Goal: Transaction & Acquisition: Purchase product/service

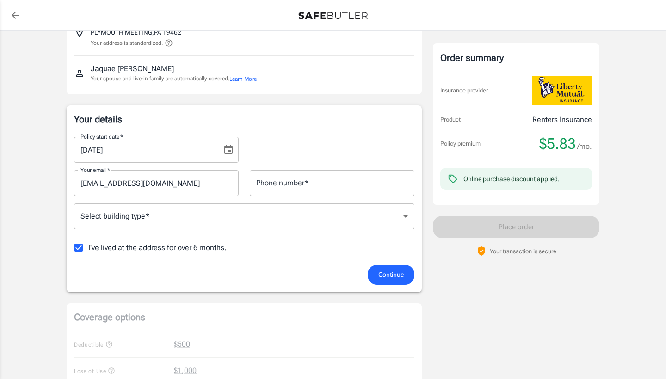
scroll to position [75, 0]
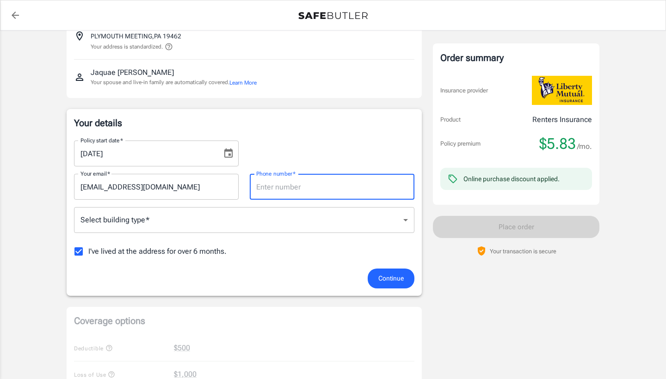
click at [225, 227] on body "Policy premium $ 5.83 /mo Liberty Mutual Renters Insurance [STREET_ADDRESS][PER…" at bounding box center [333, 362] width 666 height 874
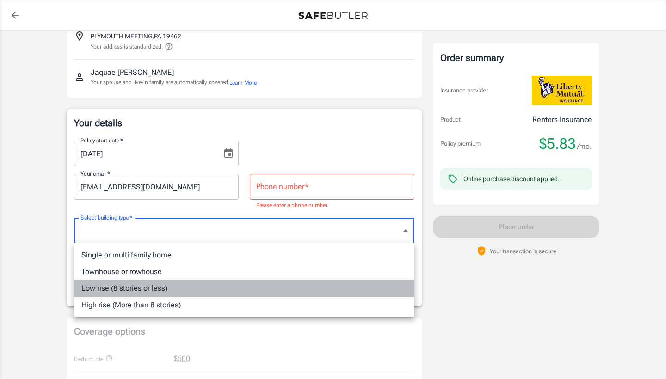
click at [189, 288] on li "Low rise (8 stories or less)" at bounding box center [244, 288] width 340 height 17
type input "lowrise"
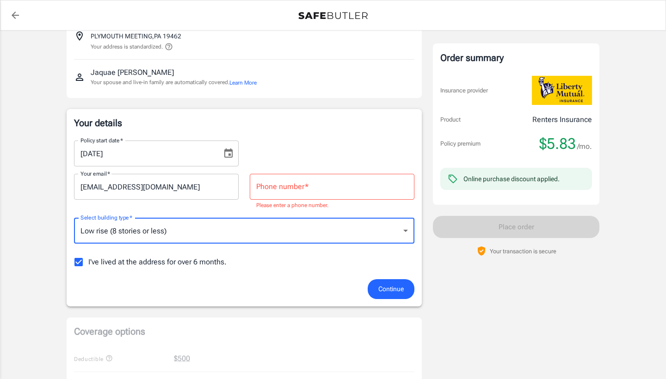
click at [297, 186] on input "Phone number   *" at bounding box center [332, 187] width 165 height 26
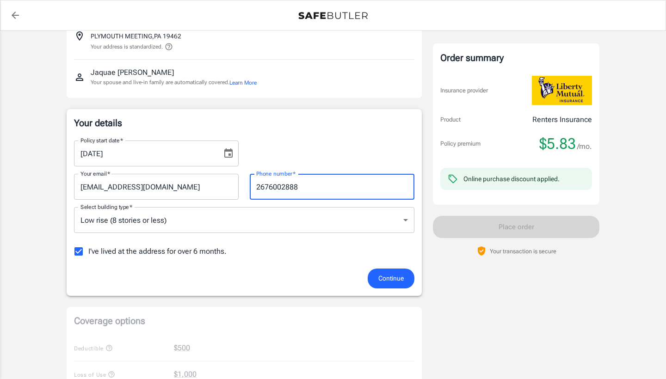
type input "2676002888"
click at [319, 119] on p "Your details" at bounding box center [244, 123] width 340 height 13
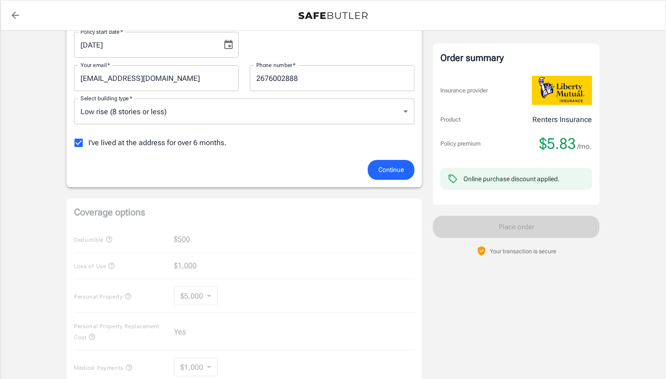
scroll to position [184, 0]
click at [397, 166] on span "Continue" at bounding box center [390, 169] width 25 height 12
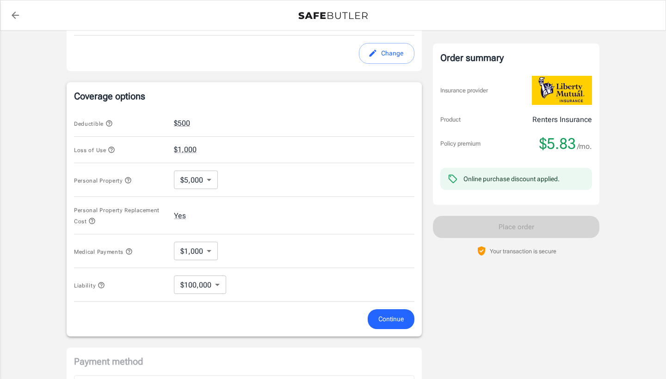
scroll to position [327, 0]
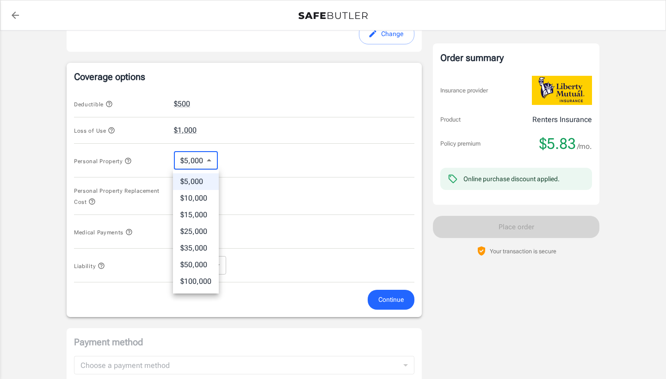
click at [209, 159] on body "Policy premium $ 5.83 /mo Liberty Mutual Renters Insurance [STREET_ADDRESS][PER…" at bounding box center [333, 114] width 666 height 883
click at [197, 155] on div at bounding box center [333, 189] width 666 height 379
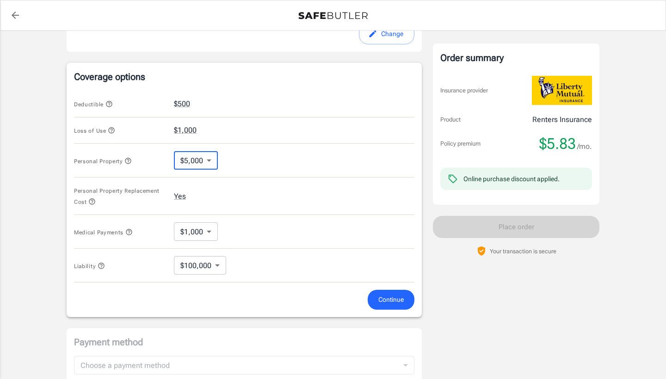
click at [204, 163] on body "Policy premium $ 5.83 /mo Liberty Mutual Renters Insurance [STREET_ADDRESS][PER…" at bounding box center [333, 114] width 666 height 883
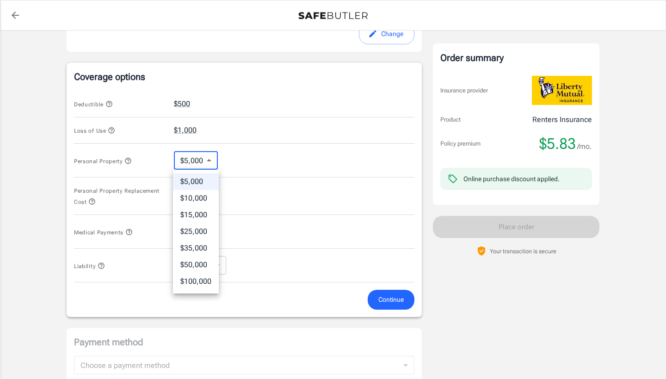
click at [286, 213] on div at bounding box center [333, 189] width 666 height 379
click at [203, 158] on body "Policy premium $ 5.83 /mo Liberty Mutual Renters Insurance [STREET_ADDRESS][PER…" at bounding box center [333, 114] width 666 height 883
click at [197, 264] on li "$50,000" at bounding box center [196, 265] width 46 height 17
type input "50000"
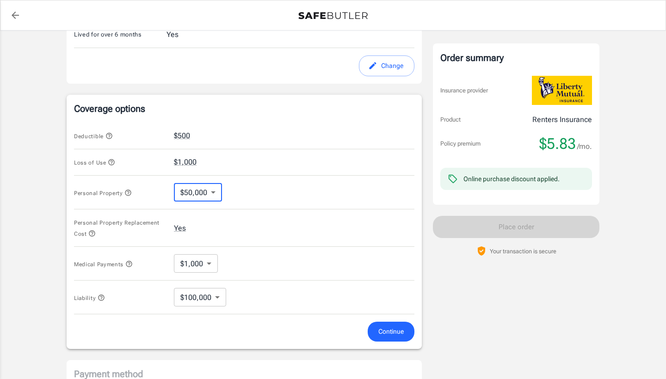
scroll to position [295, 0]
click at [201, 263] on body "Policy premium $ 5.83 /mo Liberty Mutual Renters Insurance [STREET_ADDRESS][PER…" at bounding box center [333, 146] width 666 height 883
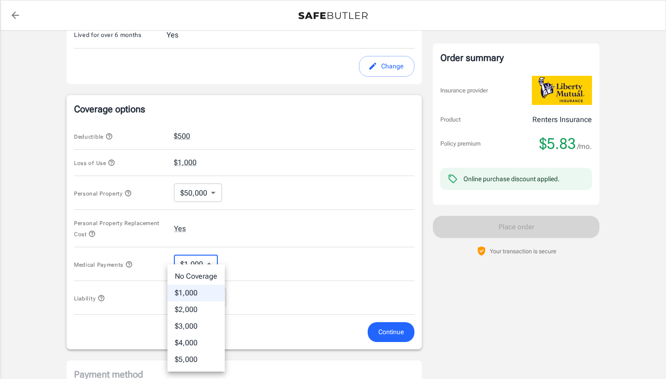
click at [205, 288] on li "$1,000" at bounding box center [195, 293] width 57 height 17
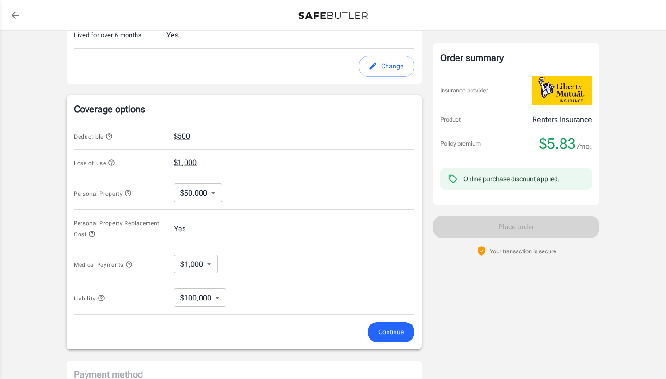
click at [206, 308] on div "Liability $100,000 100000 ​" at bounding box center [244, 298] width 340 height 34
click at [206, 304] on body "Policy premium $ 5.83 /mo Liberty Mutual Renters Insurance [STREET_ADDRESS][PER…" at bounding box center [333, 146] width 666 height 883
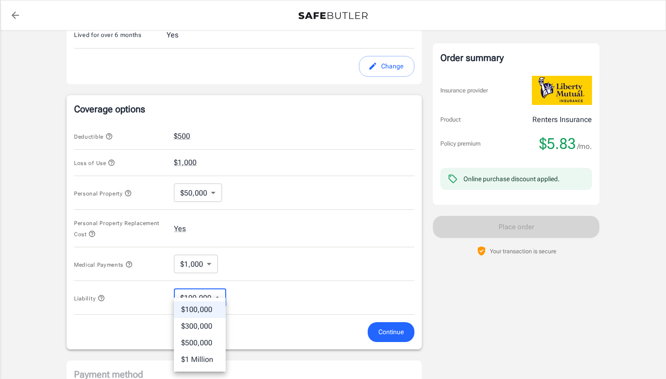
click at [207, 309] on li "$100,000" at bounding box center [200, 309] width 52 height 17
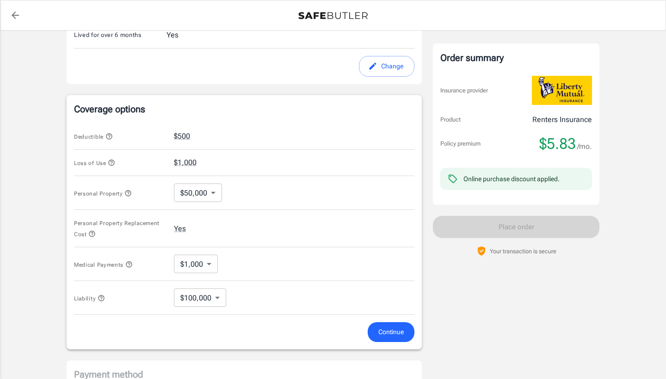
click at [253, 321] on form "Deductible $500 Loss of Use $1,000 Personal Property $50,000 50000 ​ Personal P…" at bounding box center [244, 232] width 340 height 219
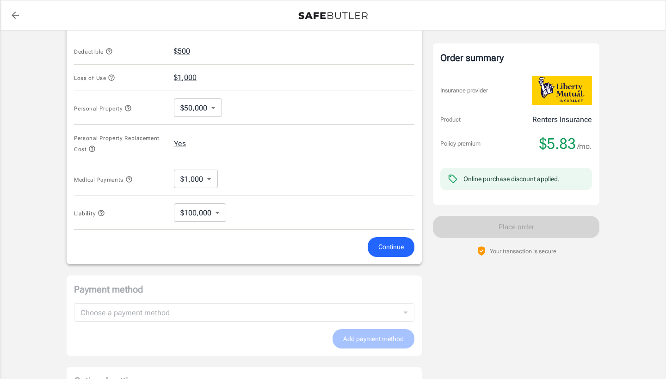
scroll to position [383, 0]
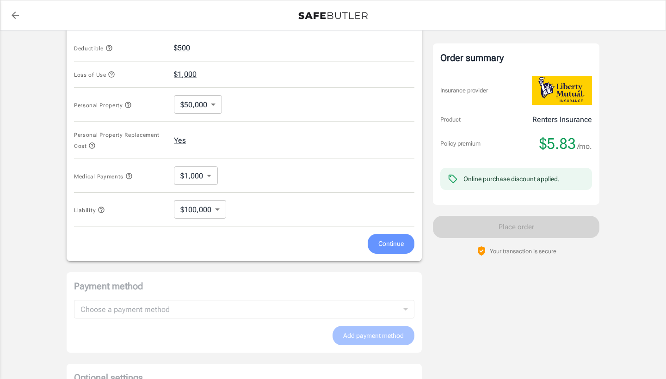
click at [399, 240] on span "Continue" at bounding box center [390, 244] width 25 height 12
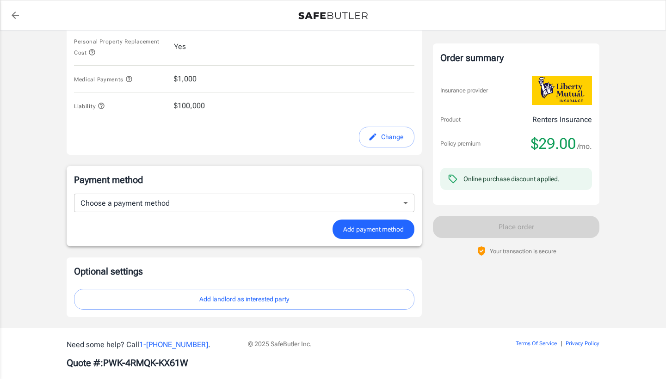
scroll to position [482, 0]
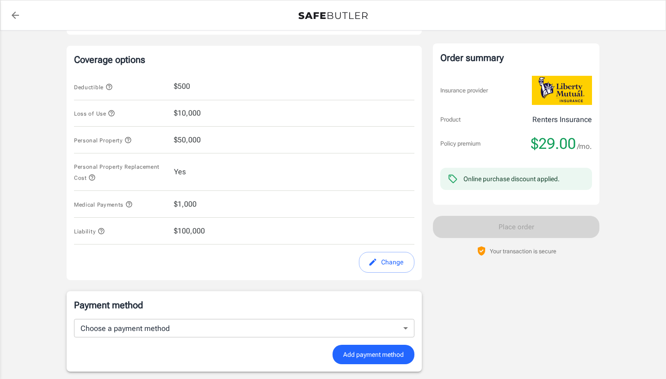
scroll to position [337, 0]
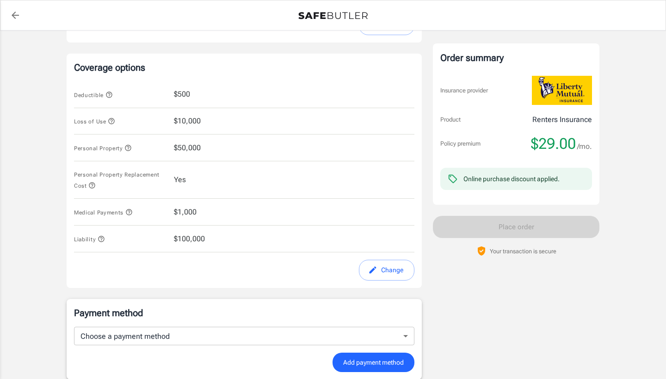
click at [511, 308] on div "Order summary Insurance provider Product Renters Insurance Policy premium $29.0…" at bounding box center [516, 77] width 166 height 745
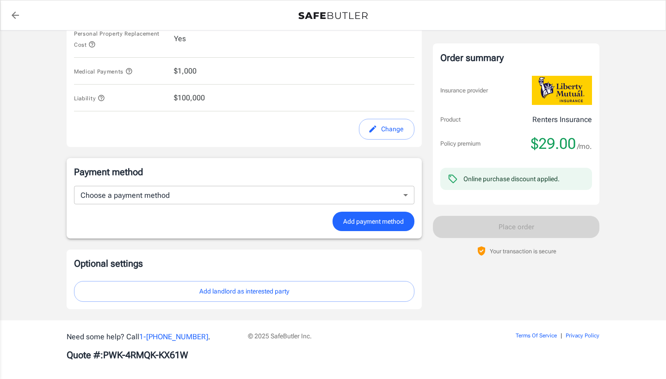
scroll to position [483, 0]
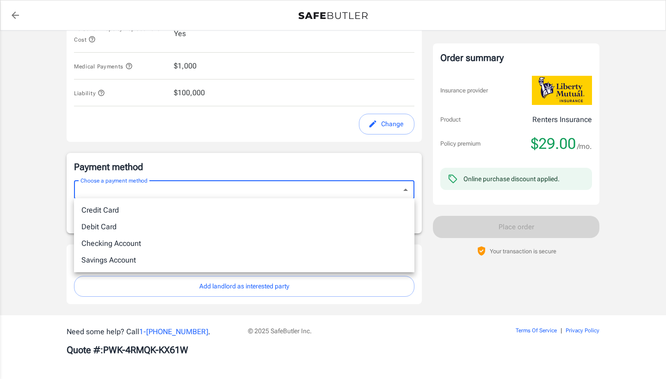
click at [380, 221] on li "Debit Card" at bounding box center [244, 227] width 340 height 17
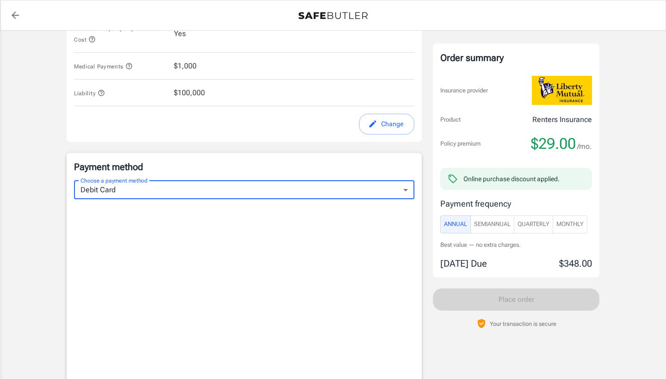
type input "debit"
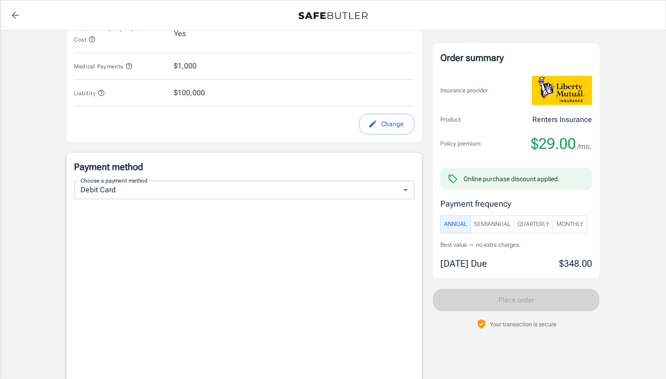
click at [433, 142] on div "Order summary Insurance provider Product Renters Insurance Policy premium $29.0…" at bounding box center [516, 160] width 166 height 234
click at [396, 118] on button "Change" at bounding box center [386, 124] width 55 height 21
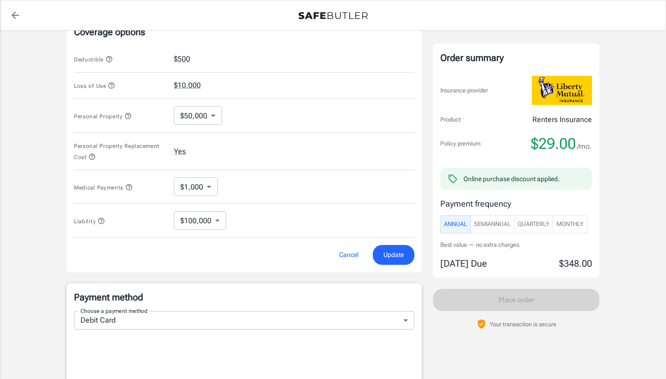
scroll to position [371, 0]
click at [190, 109] on body "Policy premium $ 29.00 /mo Liberty Mutual Renters Insurance [STREET_ADDRESS][PE…" at bounding box center [333, 187] width 666 height 1117
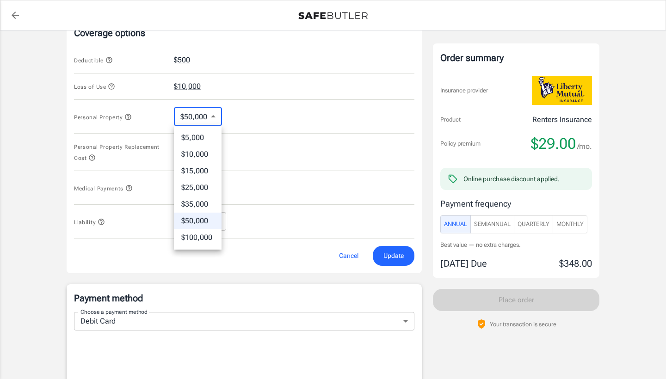
click at [203, 138] on li "$5,000" at bounding box center [198, 137] width 48 height 17
type input "5000"
click at [406, 261] on button "Update" at bounding box center [394, 256] width 42 height 20
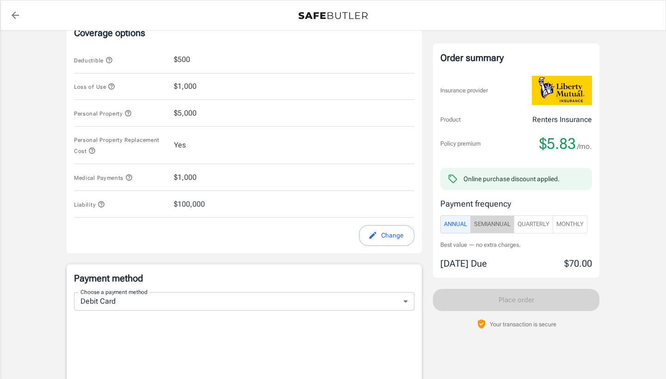
click at [509, 224] on span "SemiAnnual" at bounding box center [492, 224] width 37 height 11
click at [528, 222] on span "Quarterly" at bounding box center [533, 224] width 32 height 11
click at [568, 227] on span "Monthly" at bounding box center [569, 224] width 27 height 11
click at [462, 225] on span "Annual" at bounding box center [455, 224] width 23 height 11
click at [430, 254] on div "Liberty Mutual Renters Insurance [STREET_ADDRESS][PERSON_NAME] Your address is …" at bounding box center [333, 160] width 533 height 980
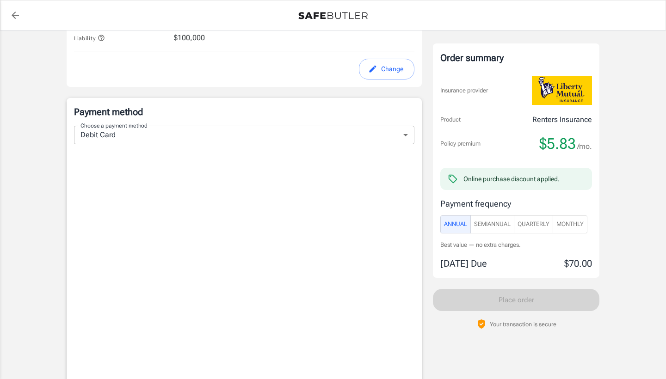
scroll to position [545, 0]
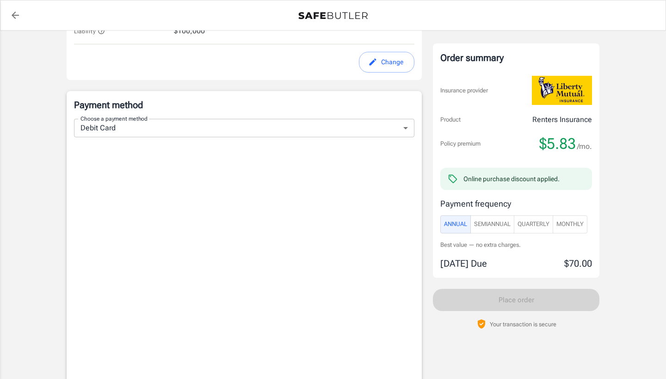
click at [596, 188] on div "Order summary Insurance provider Product Renters Insurance Policy premium $5.83…" at bounding box center [516, 160] width 166 height 234
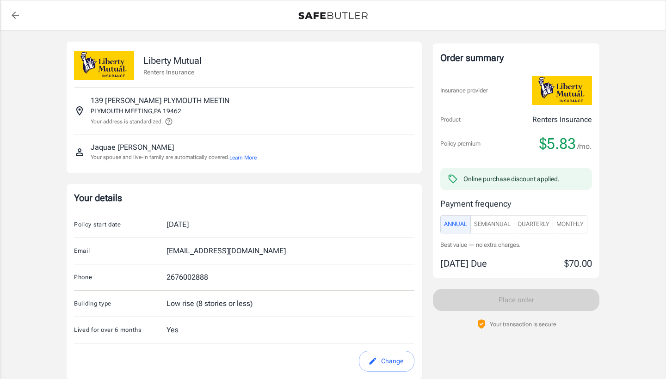
scroll to position [0, 0]
click at [497, 215] on button "SemiAnnual" at bounding box center [492, 224] width 44 height 18
click at [557, 227] on button "Monthly" at bounding box center [569, 224] width 35 height 18
click at [548, 227] on span "Quarterly" at bounding box center [533, 224] width 32 height 11
click at [563, 226] on span "Monthly" at bounding box center [569, 224] width 27 height 11
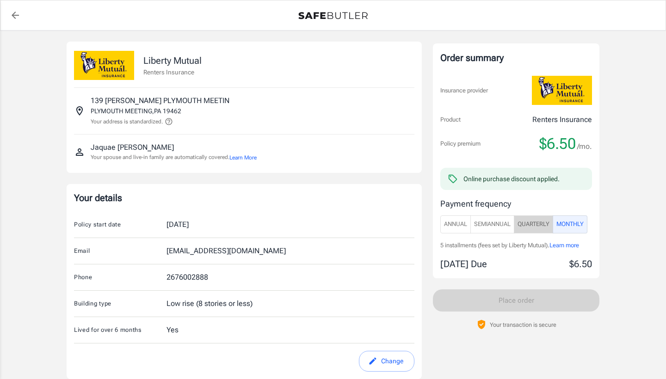
click at [545, 225] on span "Quarterly" at bounding box center [533, 224] width 32 height 11
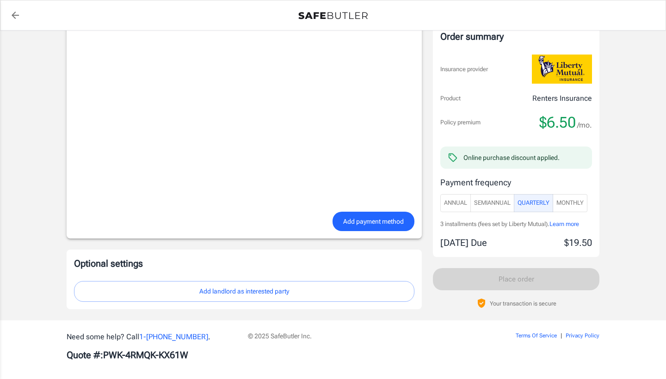
scroll to position [717, 0]
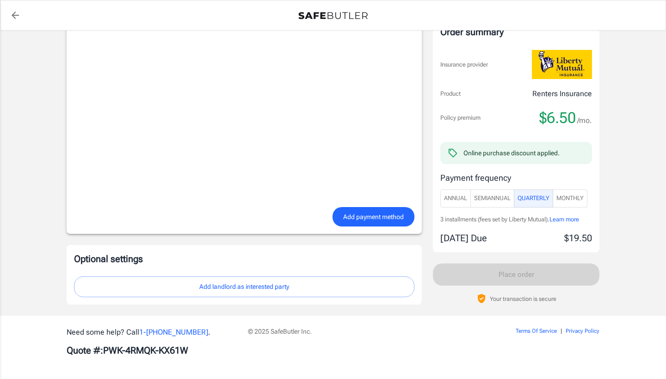
click at [295, 294] on button "Add landlord as interested party" at bounding box center [244, 286] width 340 height 21
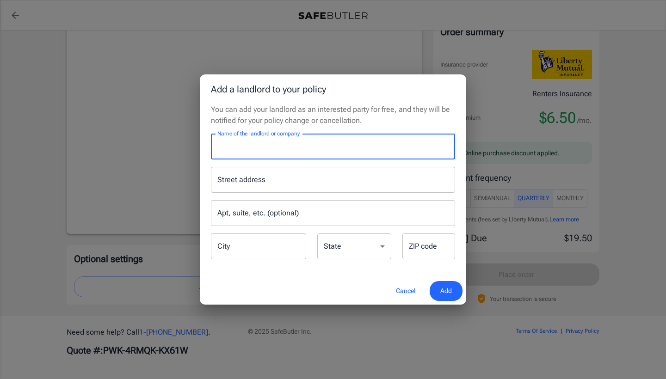
click at [320, 189] on div "Street address" at bounding box center [333, 180] width 244 height 26
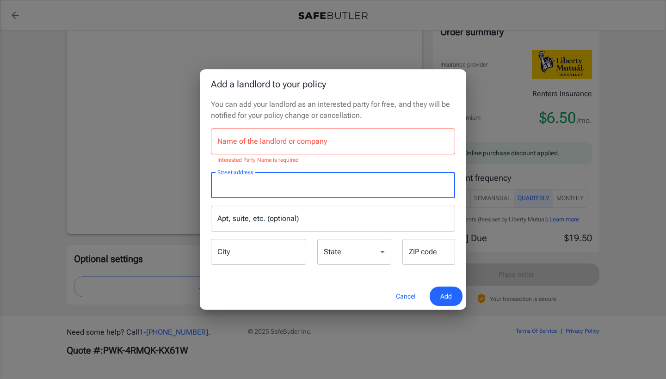
click at [351, 141] on input "Name of the landlord or company" at bounding box center [333, 142] width 244 height 26
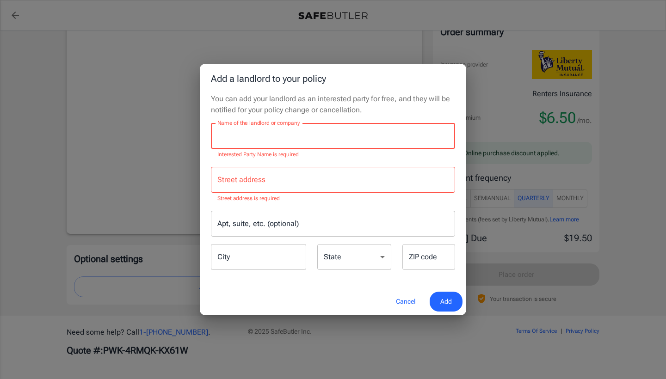
click at [402, 293] on button "Cancel" at bounding box center [405, 302] width 41 height 20
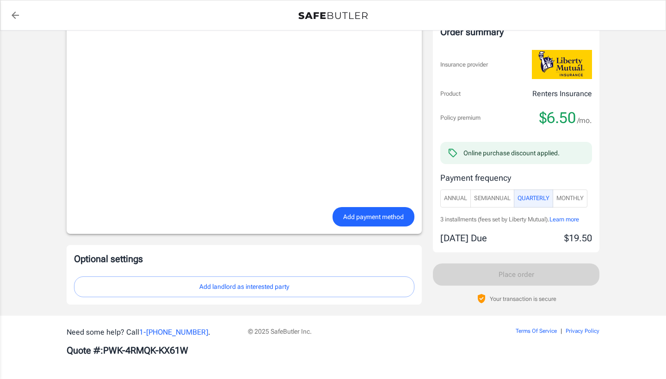
click at [258, 289] on button "Add landlord as interested party" at bounding box center [244, 286] width 340 height 21
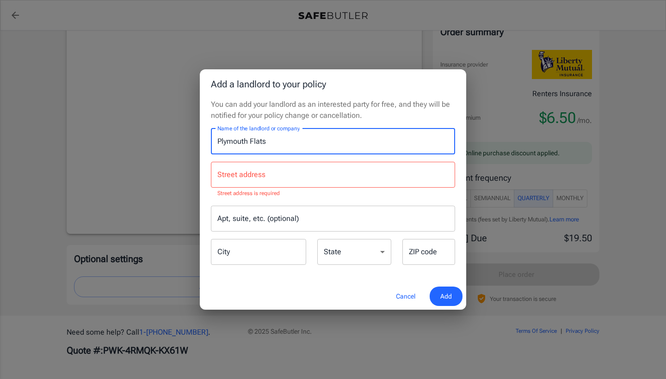
type input "Plymouth Flats"
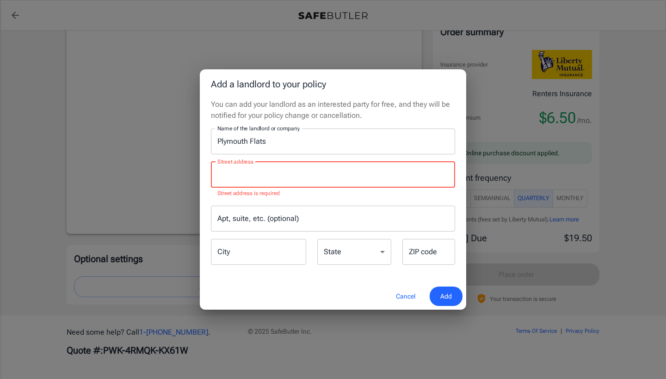
type input "G"
type input "45249"
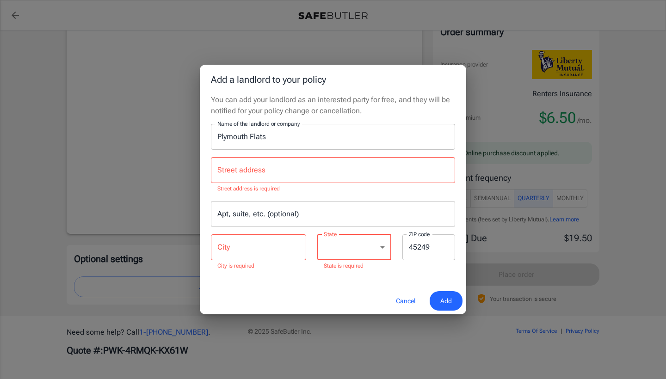
select select "OH"
click at [287, 250] on input "City" at bounding box center [258, 247] width 95 height 26
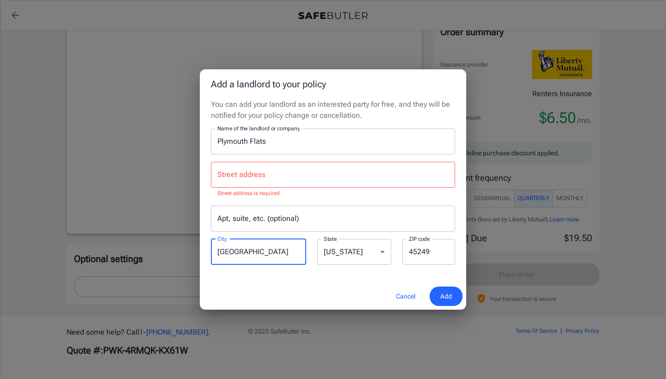
type input "[GEOGRAPHIC_DATA]"
click at [311, 183] on input "Street address" at bounding box center [333, 175] width 236 height 18
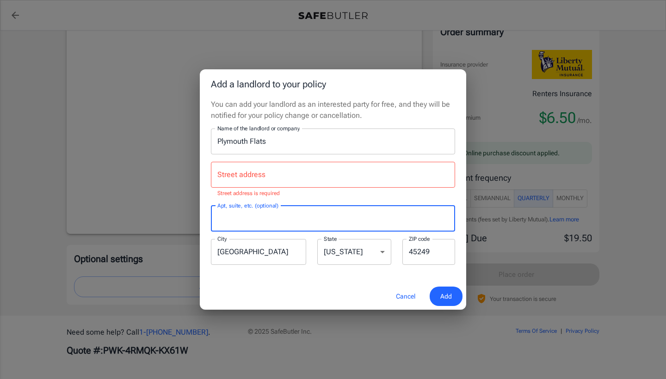
click at [322, 180] on input "Street address" at bounding box center [333, 175] width 236 height 18
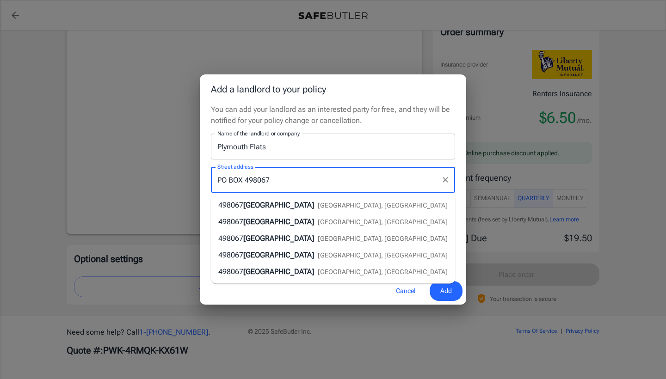
type input "PO BOX 498067"
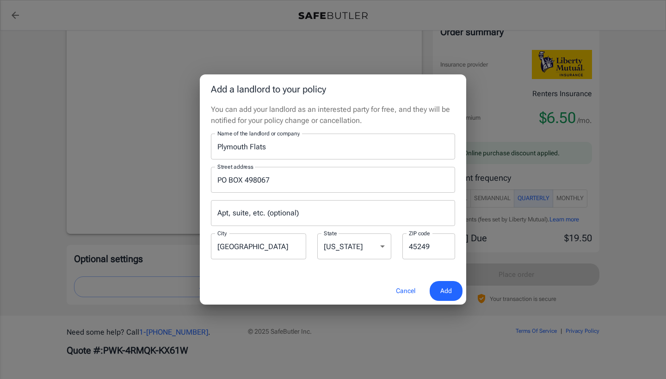
click at [362, 164] on div "Street address [GEOGRAPHIC_DATA], etc. (optional) Apt, suite, etc. (optional) C…" at bounding box center [332, 209] width 255 height 101
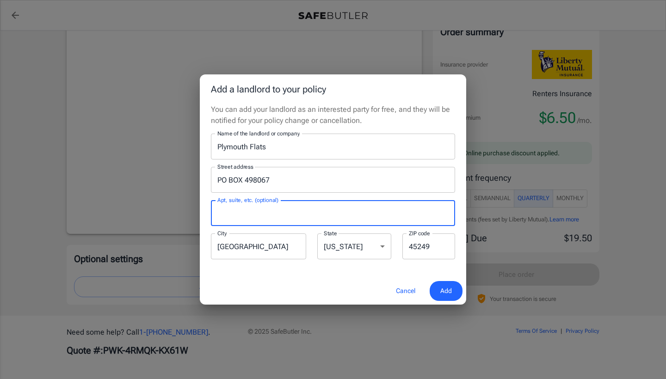
click at [320, 214] on input "Apt, suite, etc. (optional)" at bounding box center [333, 213] width 244 height 26
click at [443, 292] on span "Add" at bounding box center [446, 291] width 12 height 12
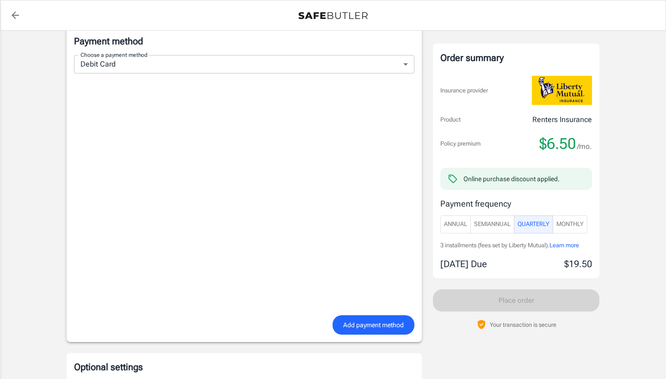
scroll to position [607, 0]
click at [366, 326] on span "Add payment method" at bounding box center [373, 326] width 61 height 12
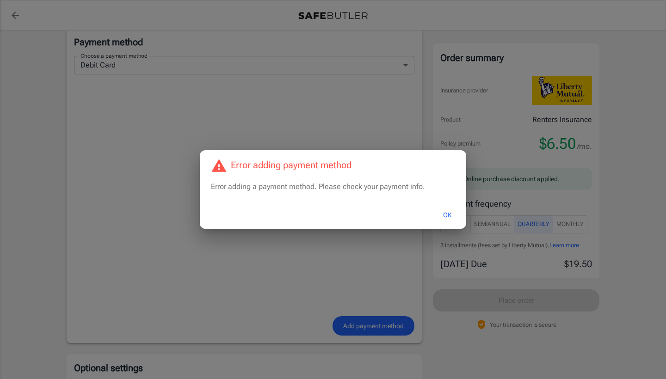
click at [446, 212] on button "OK" at bounding box center [447, 215] width 30 height 20
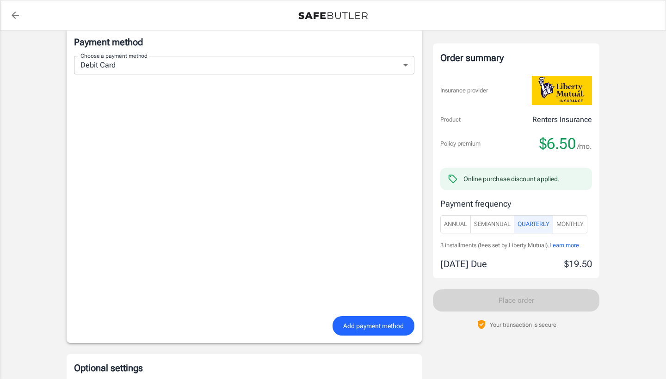
click at [374, 341] on div "Payment method Choose a payment method Debit Card debit Choose a payment method…" at bounding box center [244, 185] width 355 height 315
click at [374, 327] on span "Add payment method" at bounding box center [373, 326] width 61 height 12
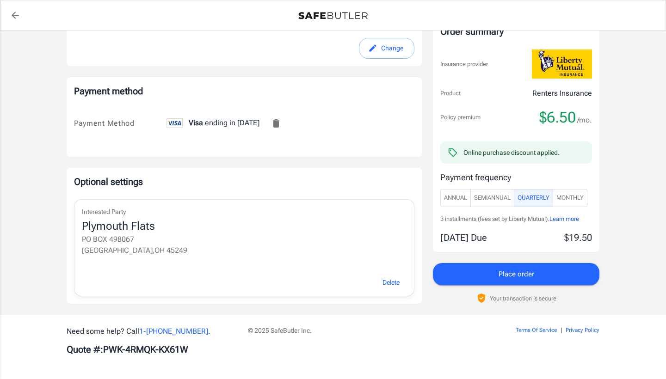
scroll to position [558, 0]
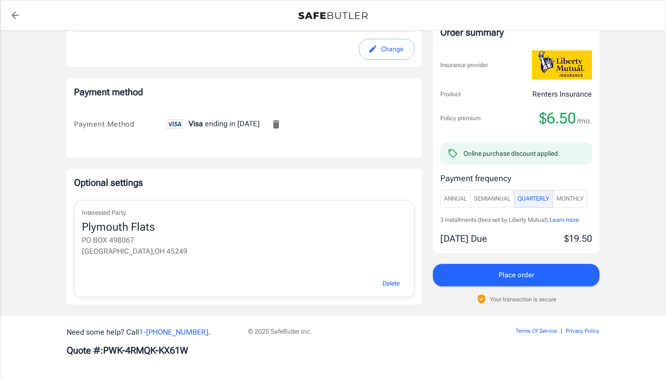
click at [557, 289] on div "Order summary Insurance provider Product Renters Insurance Policy premium $6.50…" at bounding box center [516, 161] width 166 height 287
click at [554, 282] on button "Place order" at bounding box center [516, 275] width 166 height 22
